Goal: Task Accomplishment & Management: Manage account settings

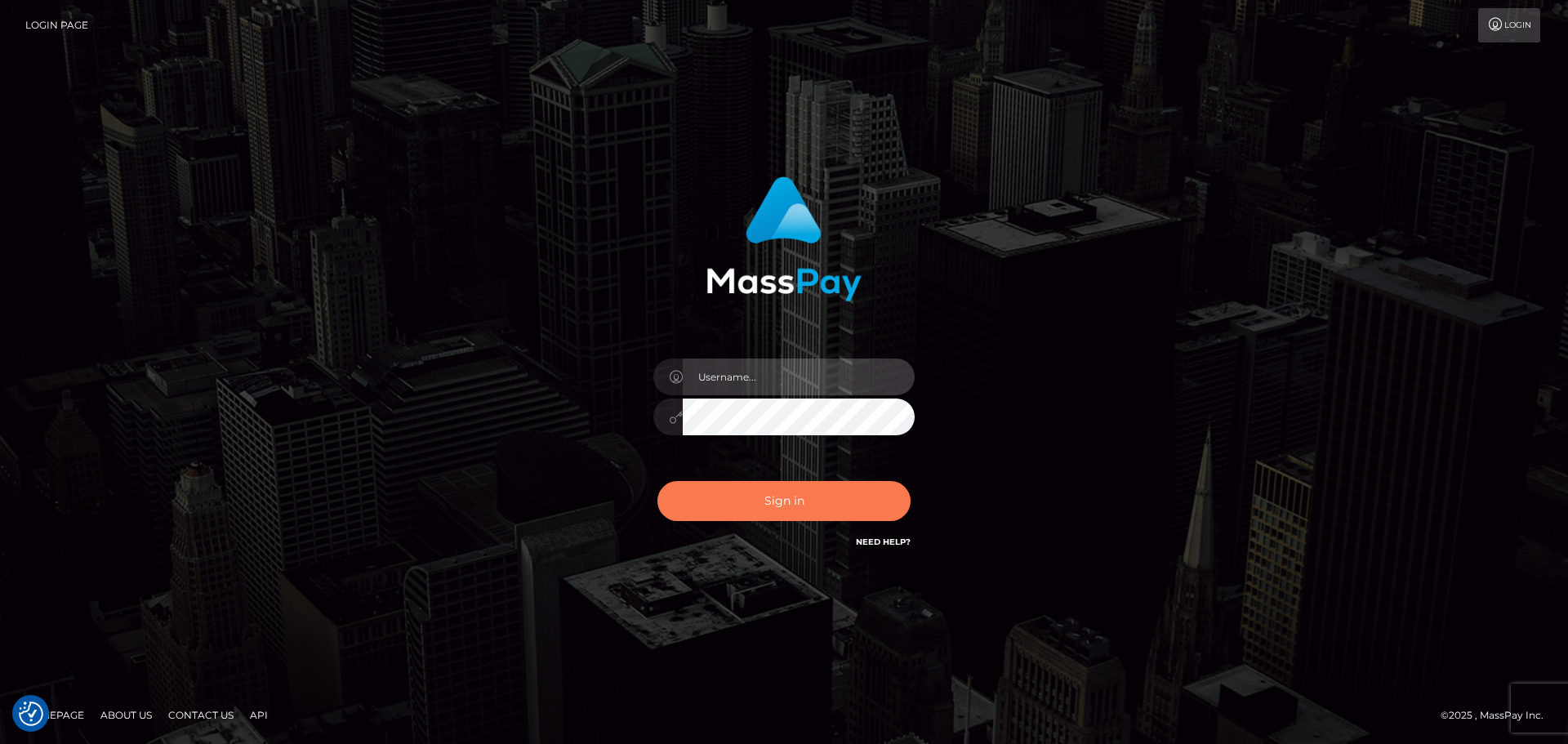
type input "[PERSON_NAME].rollacan"
click at [769, 506] on button "Sign in" at bounding box center [784, 501] width 253 height 40
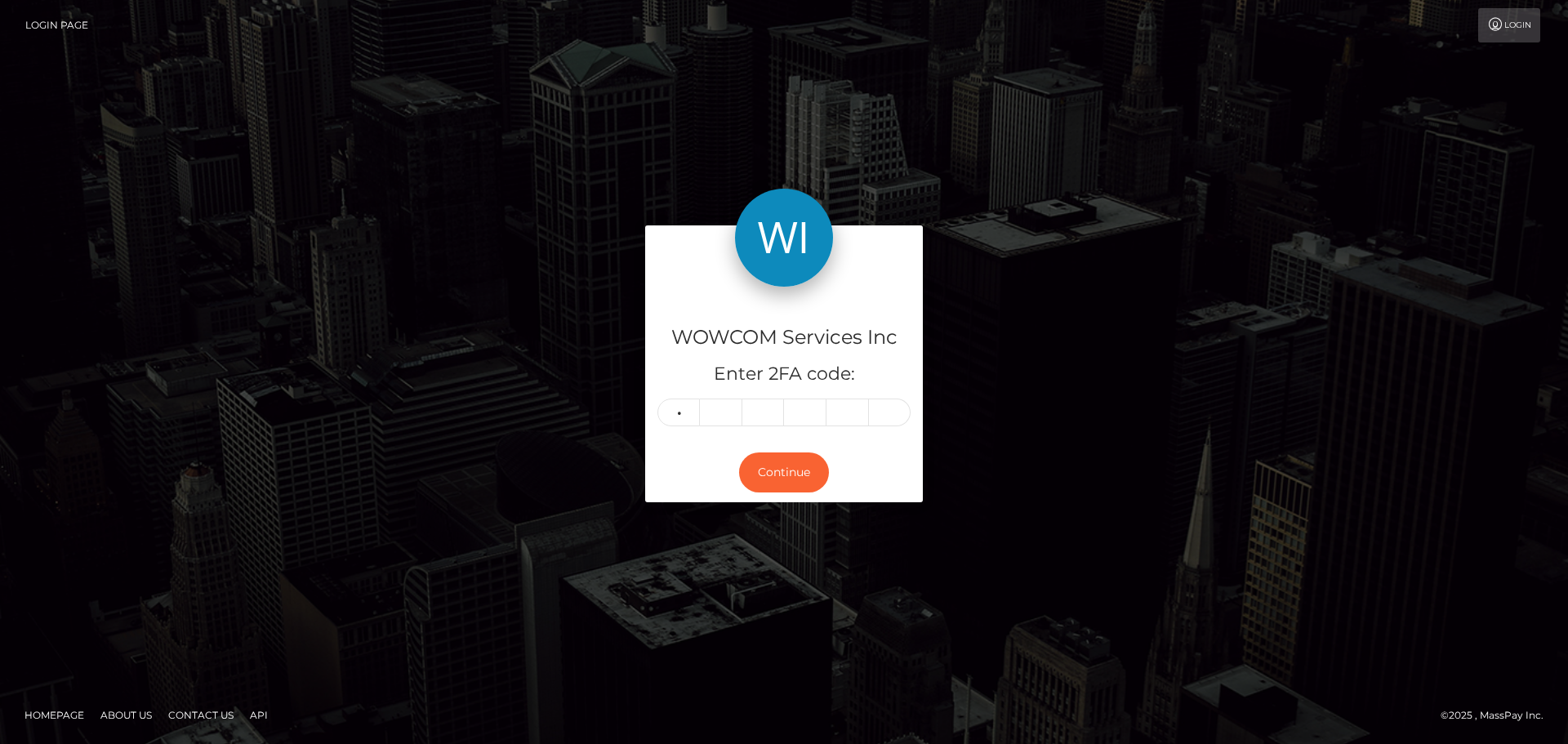
type input "9"
type input "2"
type input "8"
type input "0"
type input "3"
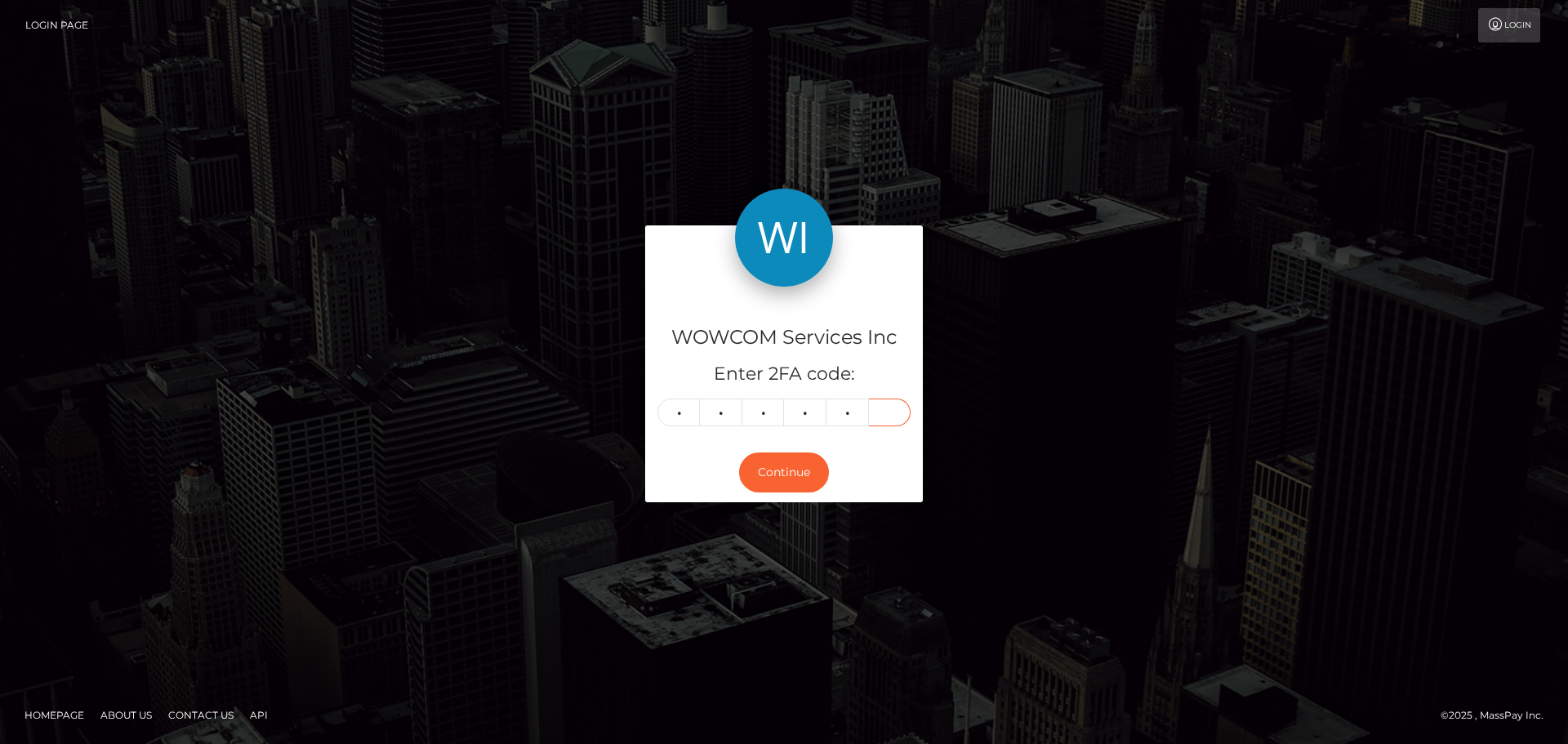
type input "3"
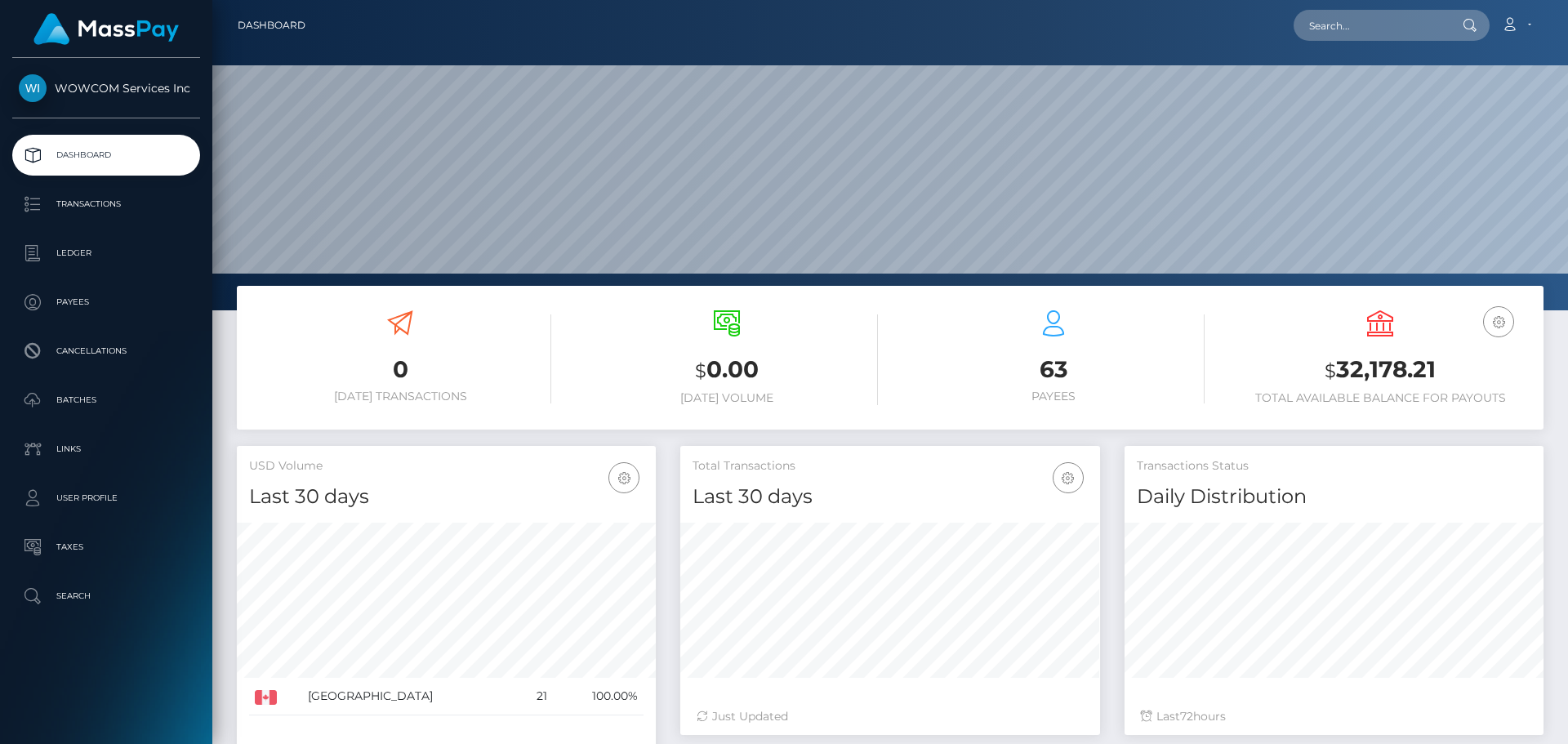
scroll to position [290, 420]
click at [1366, 365] on h3 "$ 32,178.21" at bounding box center [1380, 370] width 302 height 34
click at [1366, 365] on h3 "$ 32,178.21" at bounding box center [1380, 370] width 302 height 34
copy h3 "32,178.21"
click at [1536, 23] on link "Account" at bounding box center [1516, 25] width 48 height 34
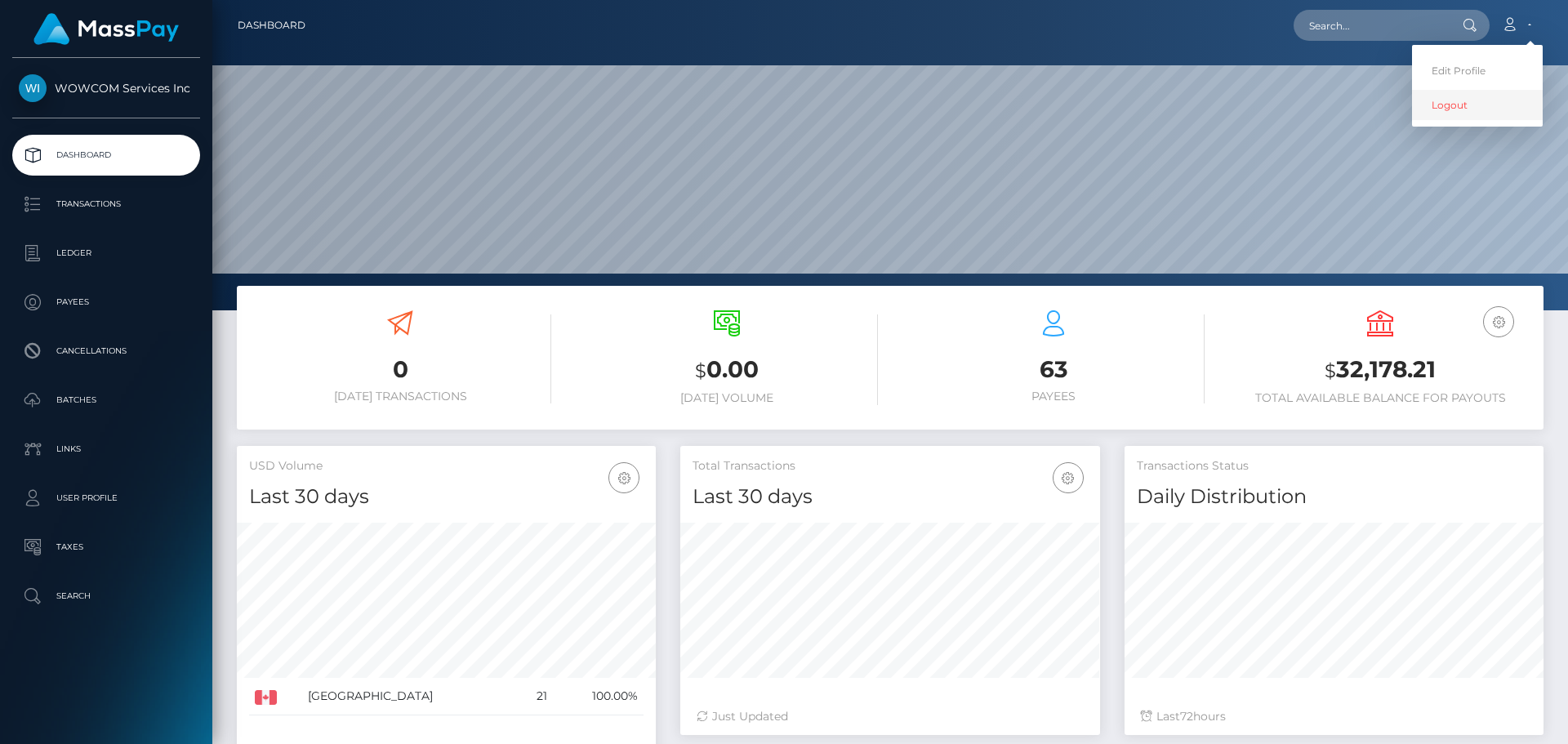
click at [1488, 107] on link "Logout" at bounding box center [1477, 105] width 130 height 30
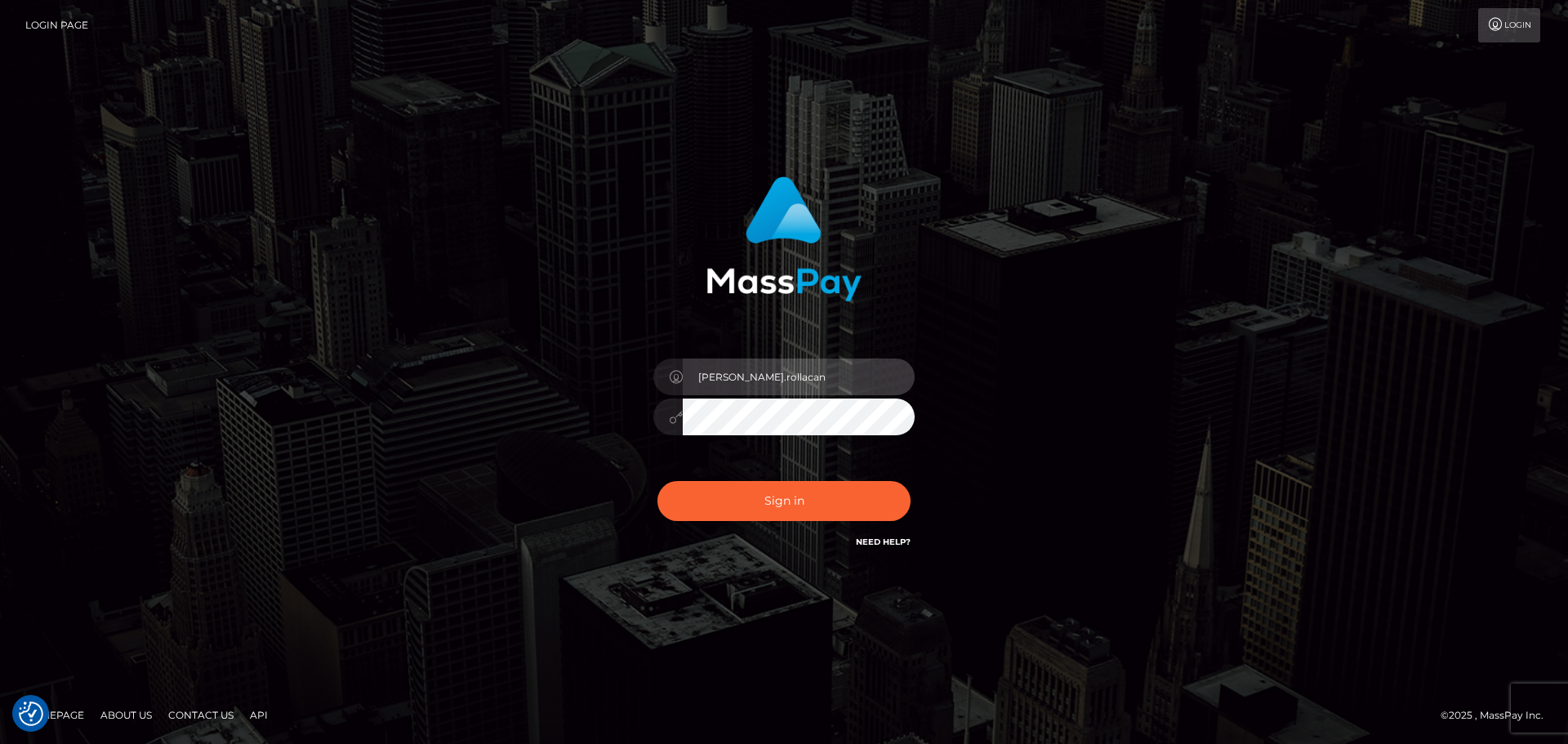
click at [830, 389] on input "[PERSON_NAME].rollacan" at bounding box center [798, 376] width 232 height 37
type input "Victor.wowcan2"
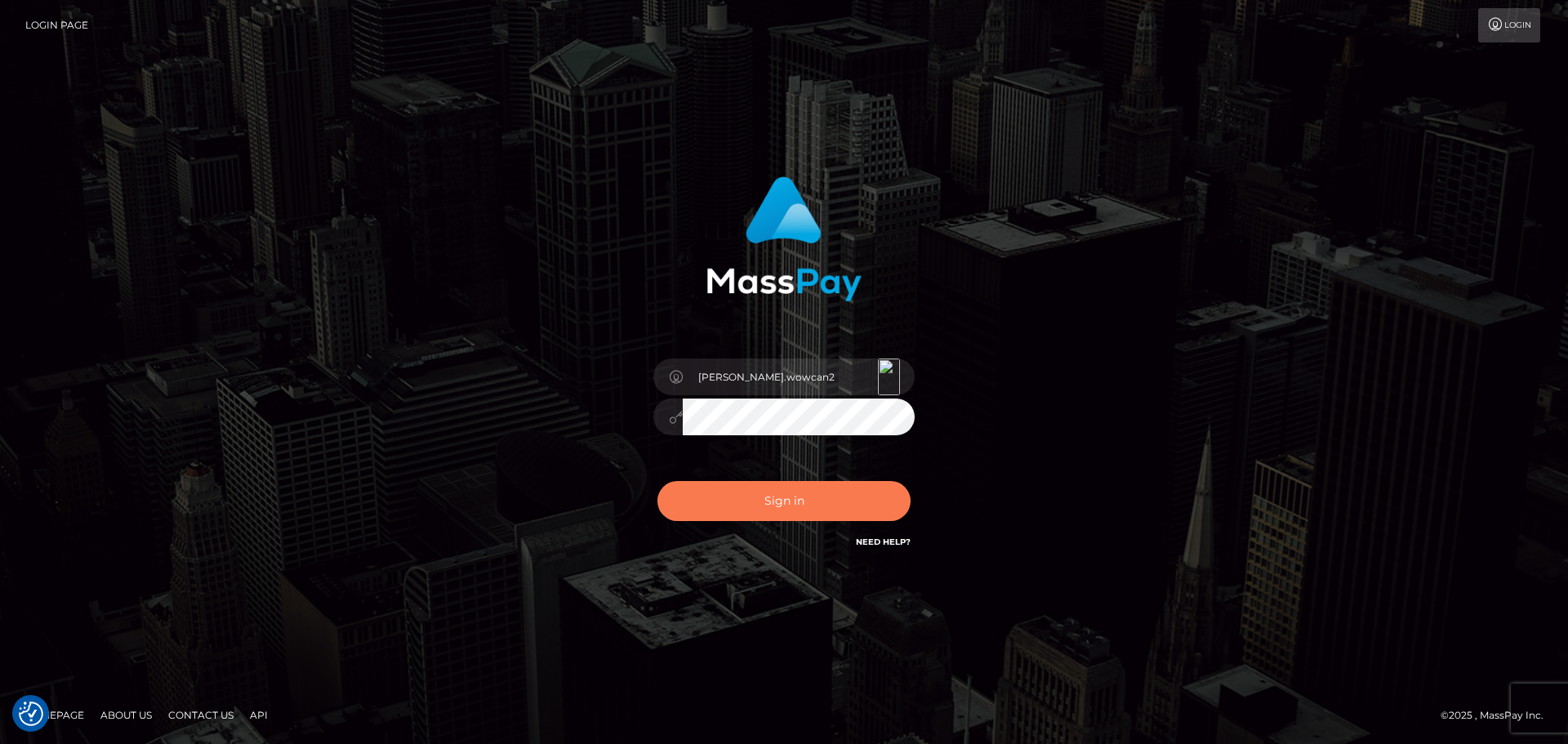
click at [802, 498] on button "Sign in" at bounding box center [784, 501] width 253 height 40
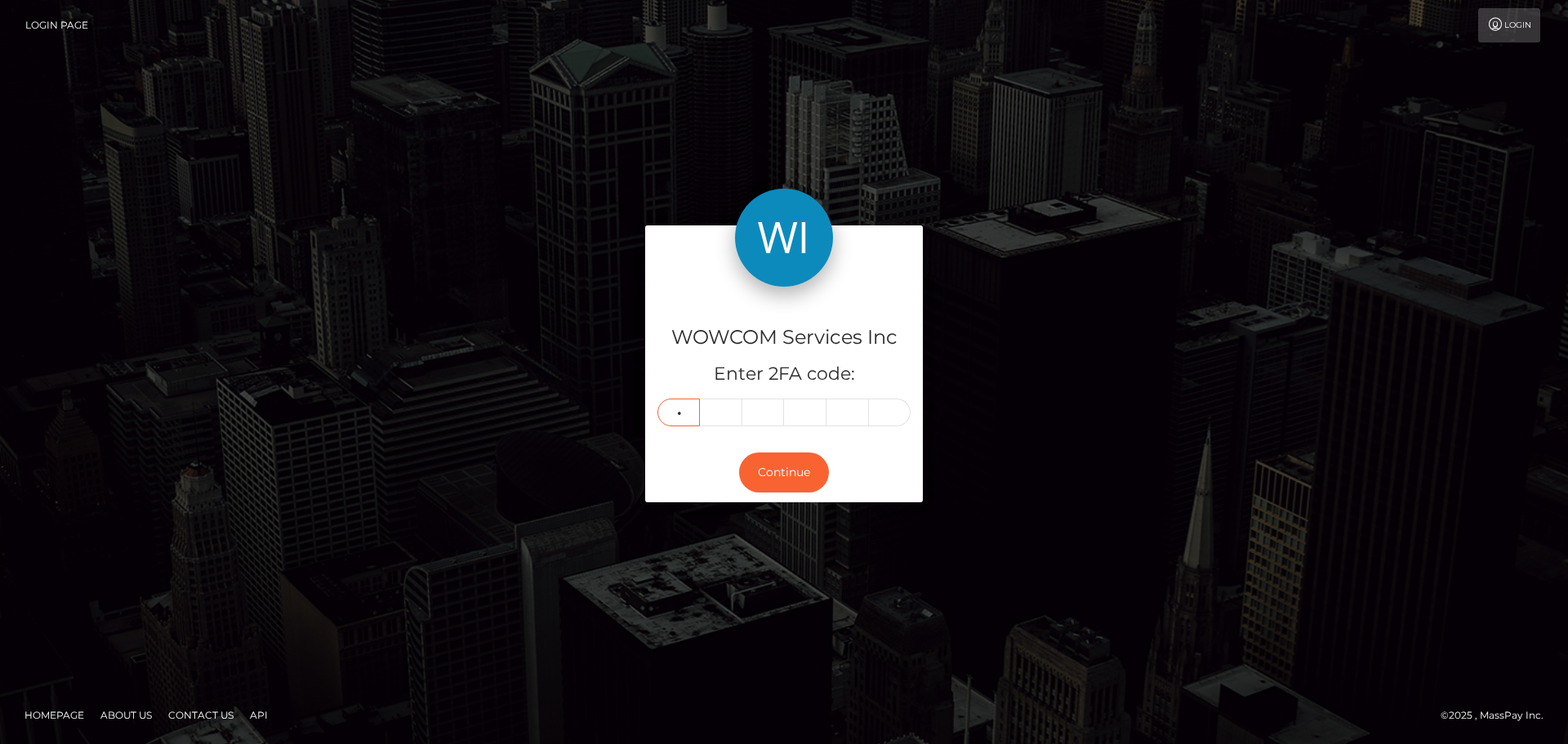
type input "3"
type input "4"
type input "3"
type input "4"
type input "5"
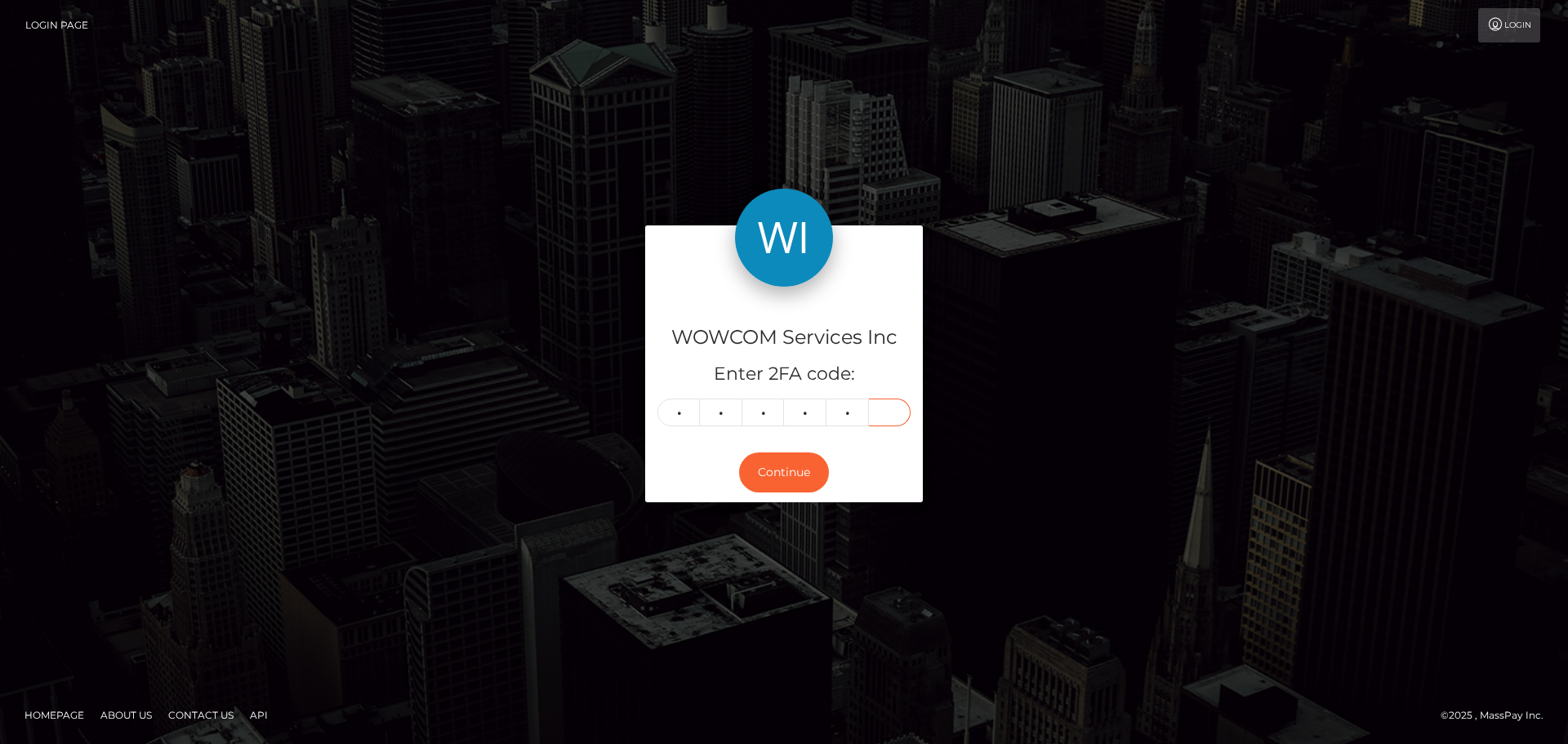
type input "1"
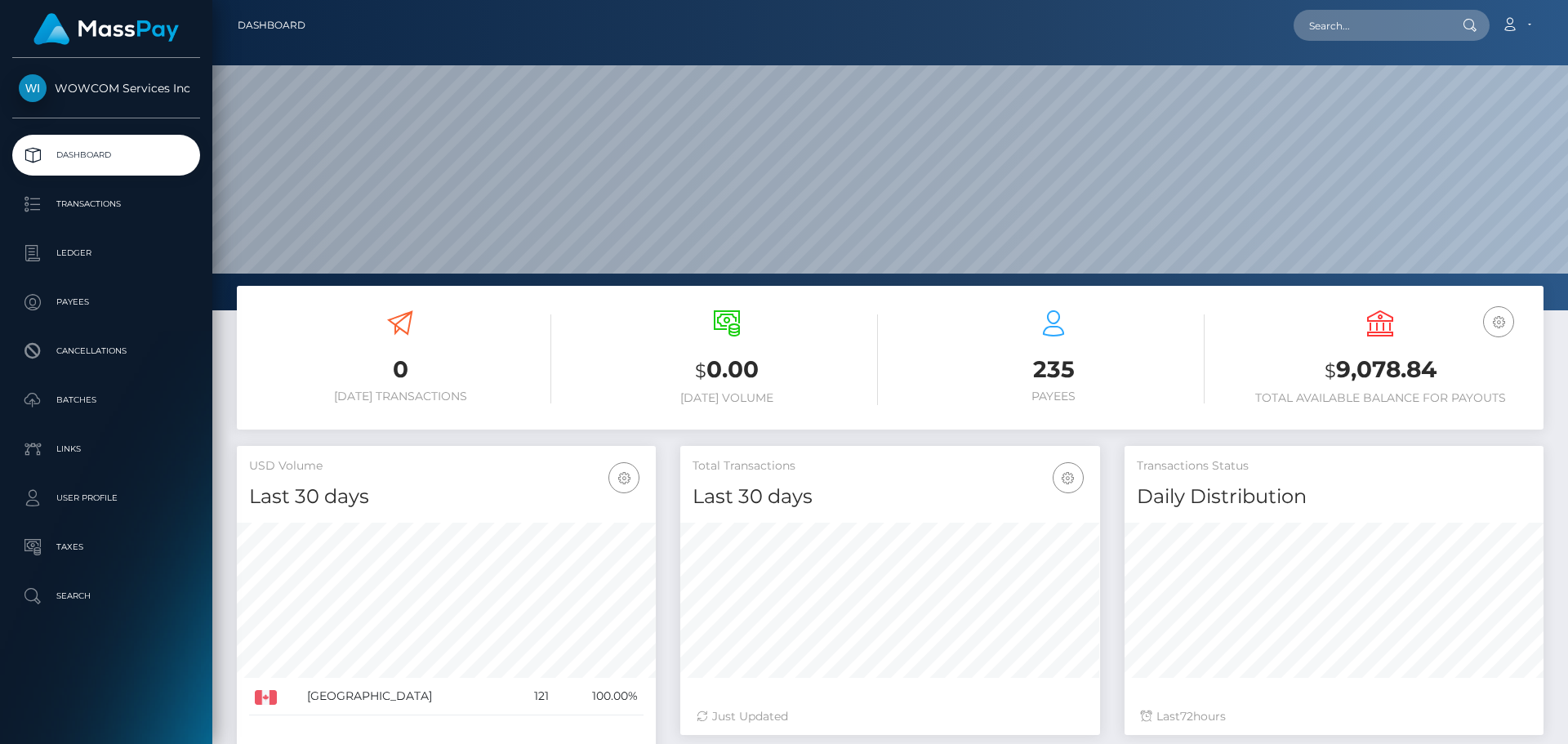
scroll to position [290, 420]
click at [1370, 372] on h3 "$ 9,078.84" at bounding box center [1380, 370] width 302 height 34
copy h3 "9,078.84"
